Goal: Obtain resource: Obtain resource

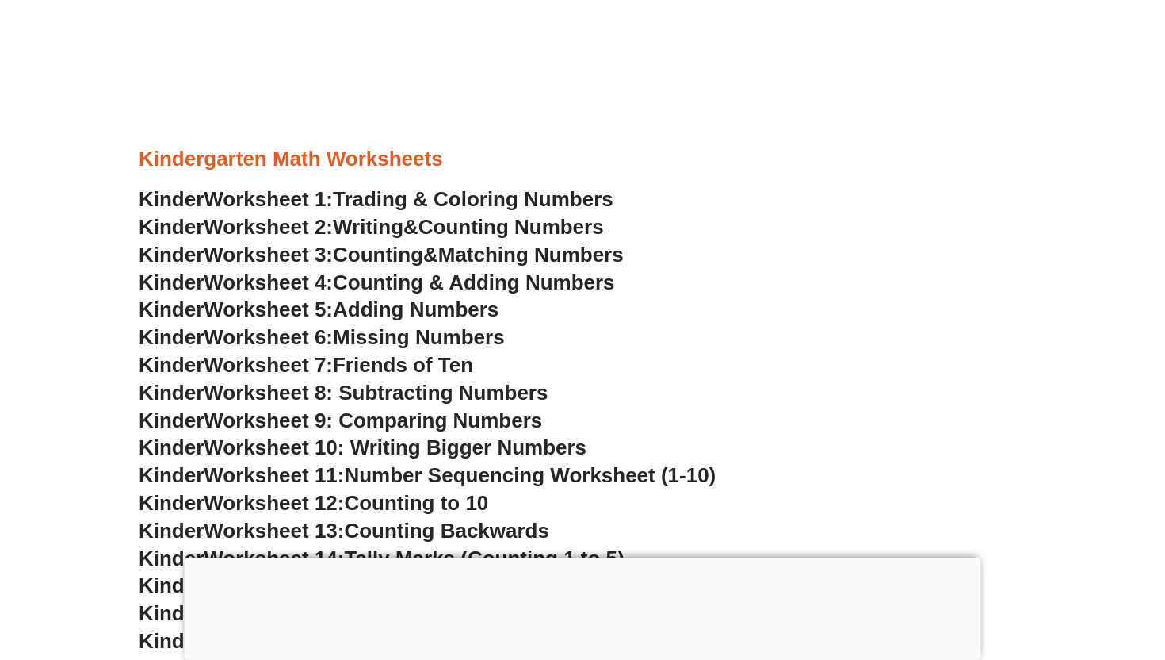
scroll to position [606, 0]
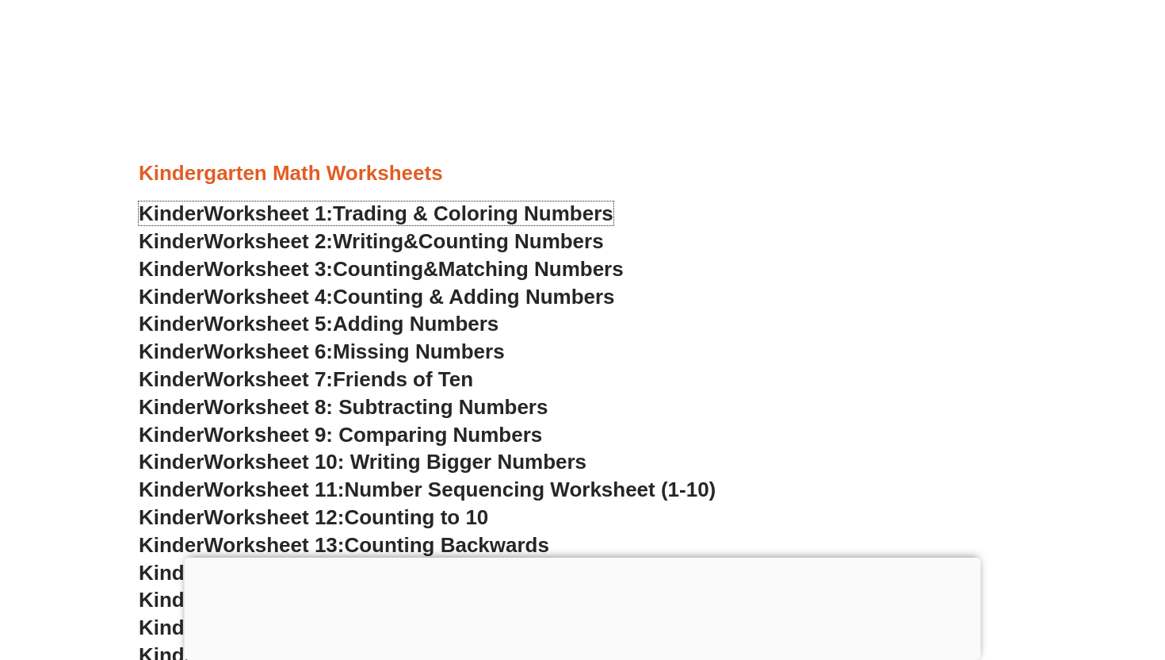
click at [465, 247] on span "Counting Numbers" at bounding box center [511, 241] width 185 height 24
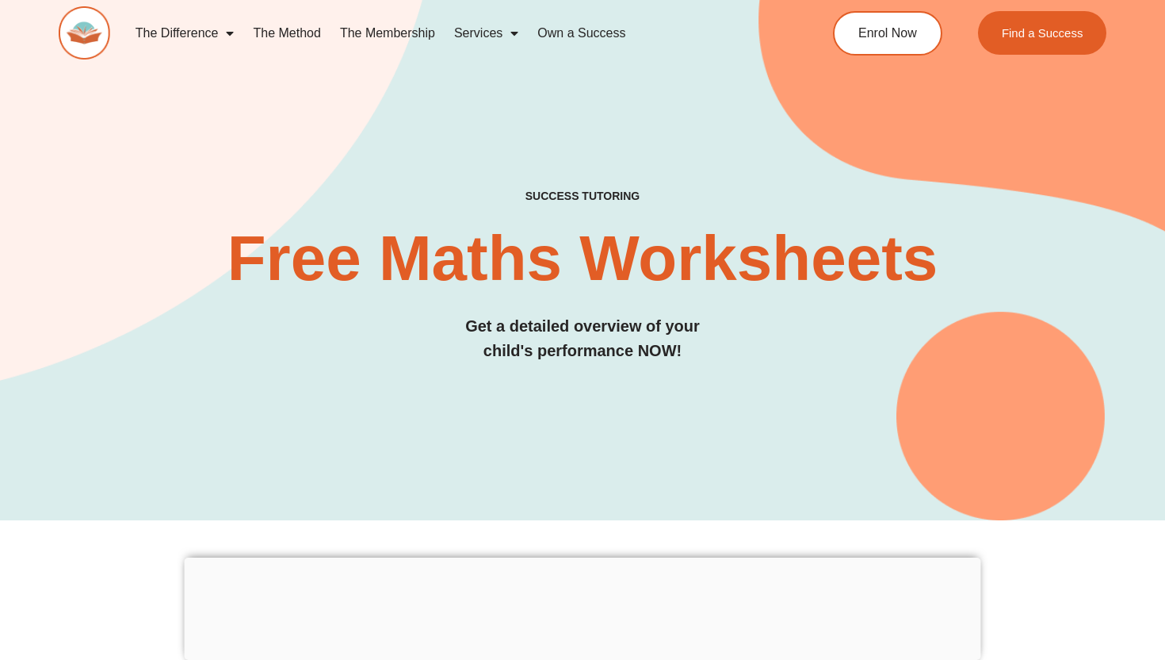
click at [489, 36] on link "Services" at bounding box center [486, 33] width 83 height 36
click at [501, 36] on link "Services" at bounding box center [486, 33] width 83 height 36
click at [293, 29] on link "The Method" at bounding box center [286, 33] width 86 height 36
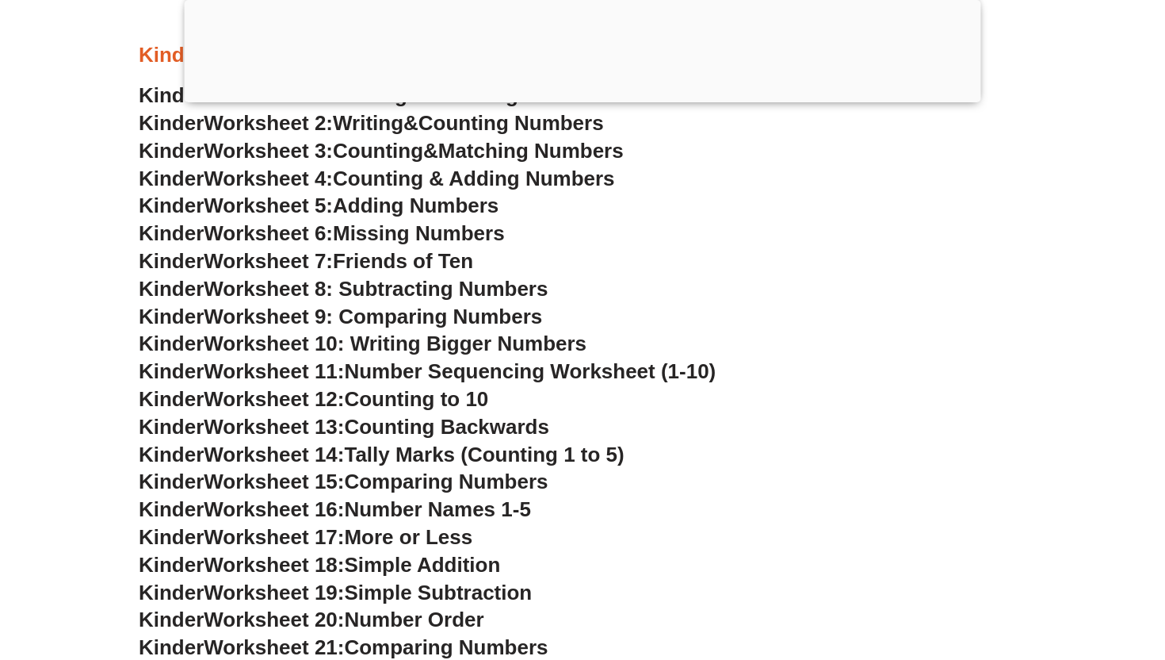
scroll to position [847, 0]
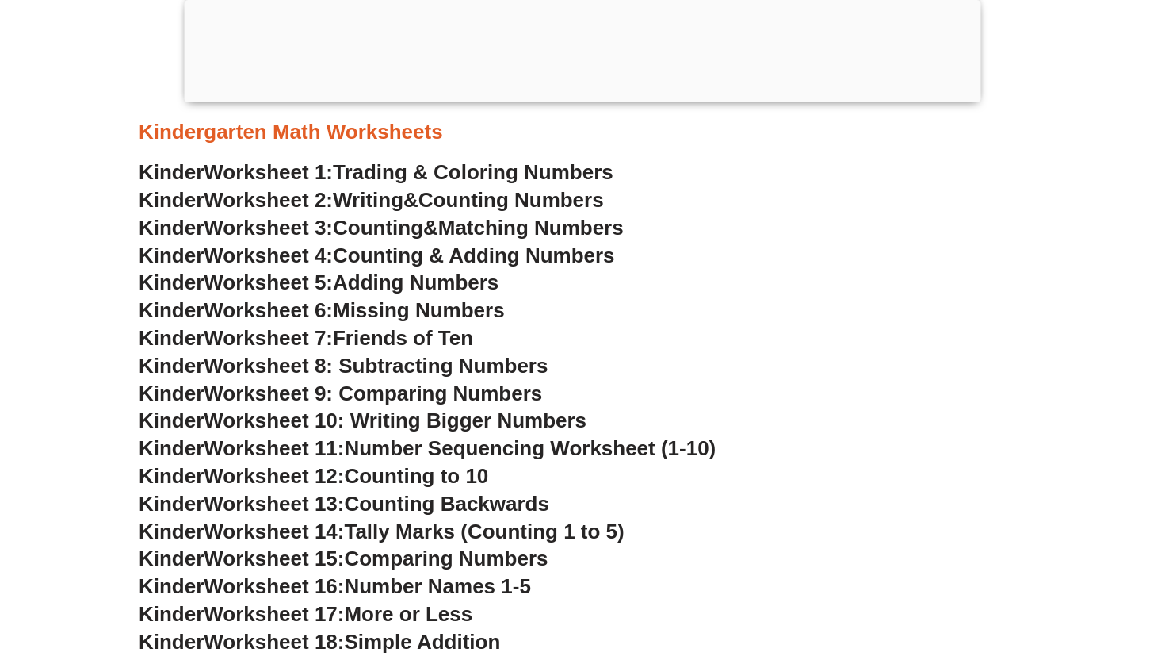
scroll to position [767, 0]
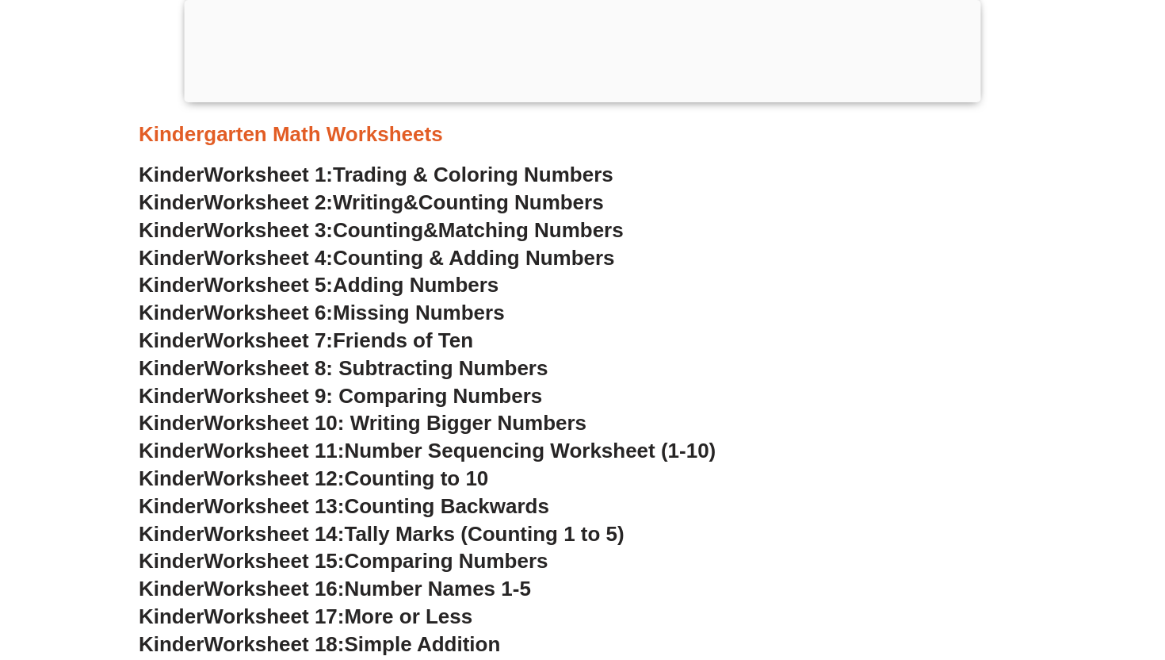
click at [526, 235] on span "Matching Numbers" at bounding box center [530, 230] width 185 height 24
